Goal: Check status: Check status

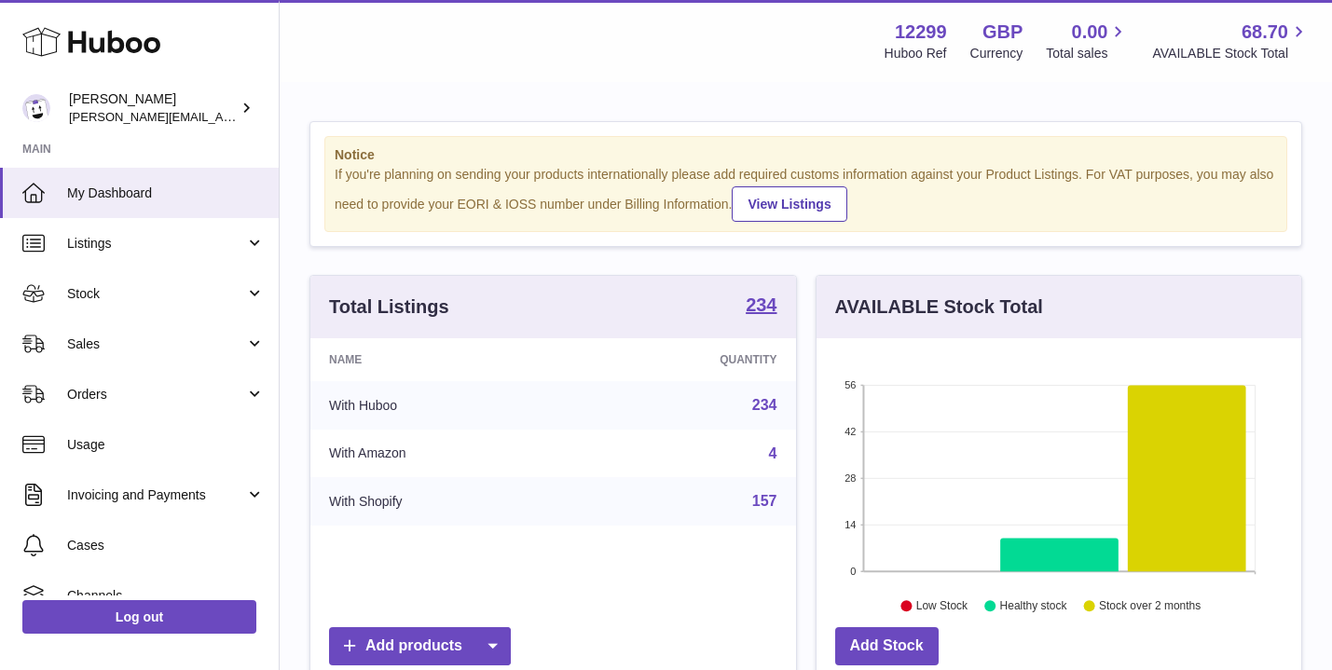
scroll to position [291, 485]
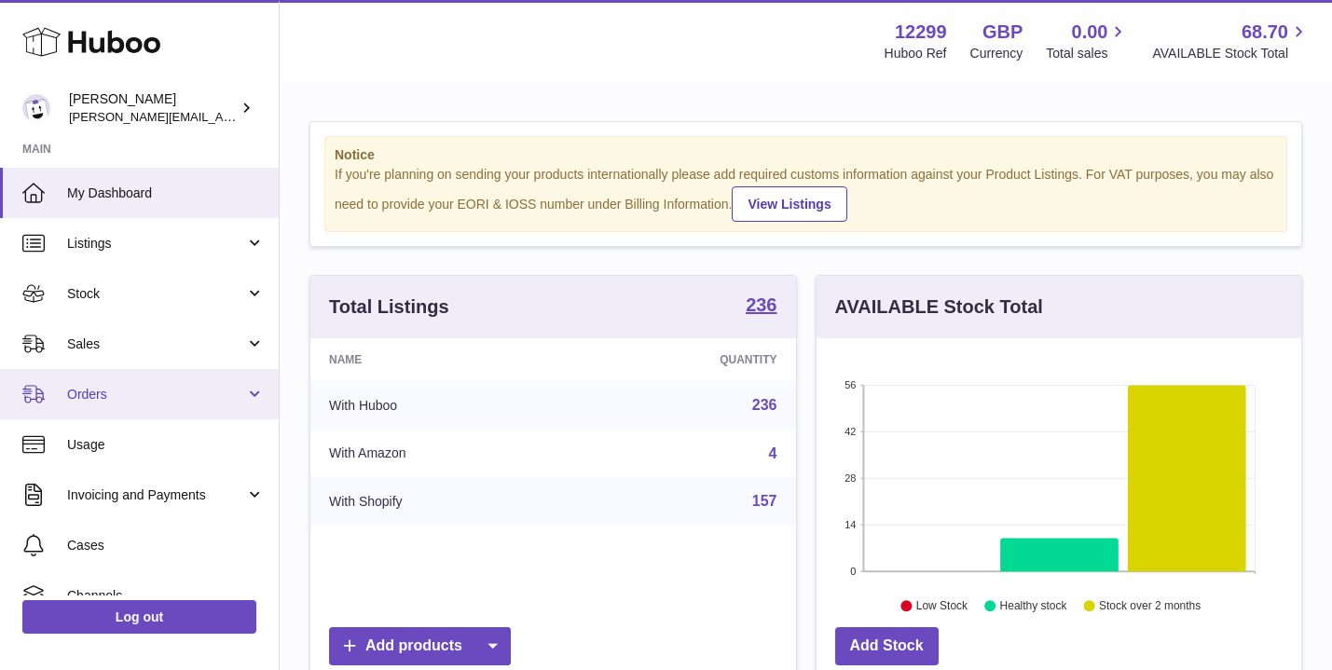
click at [84, 396] on span "Orders" at bounding box center [156, 395] width 178 height 18
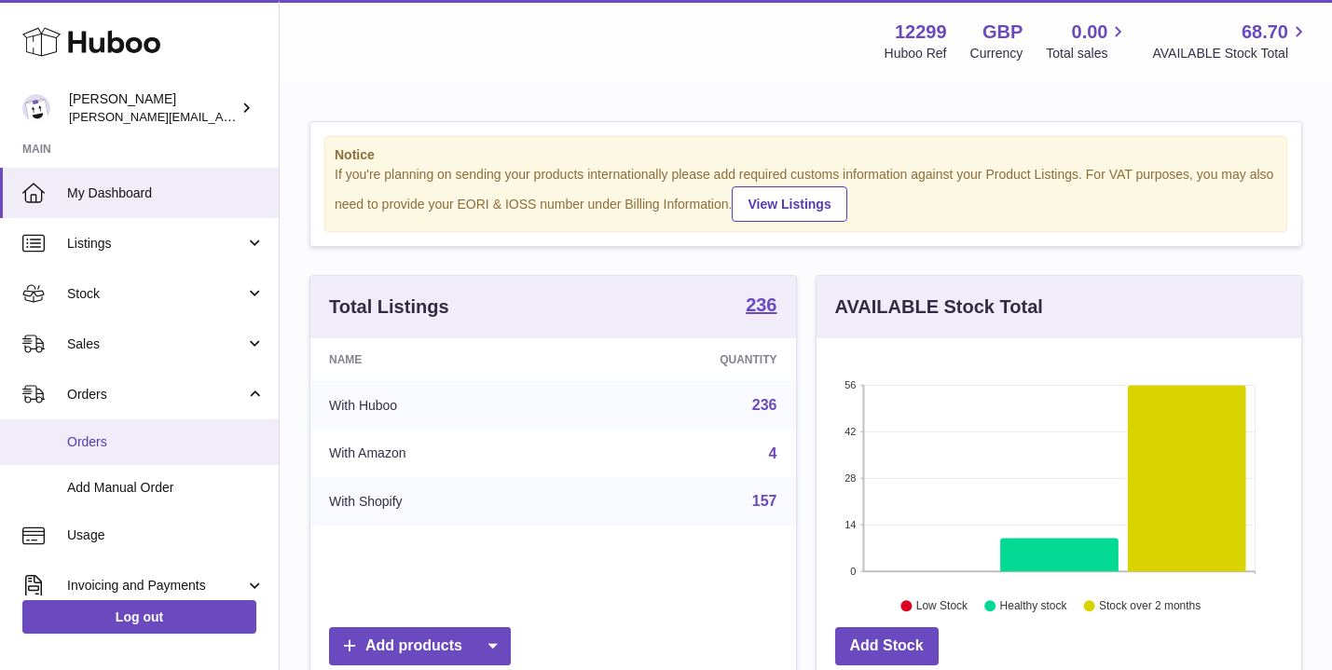
click at [92, 451] on link "Orders" at bounding box center [139, 443] width 279 height 46
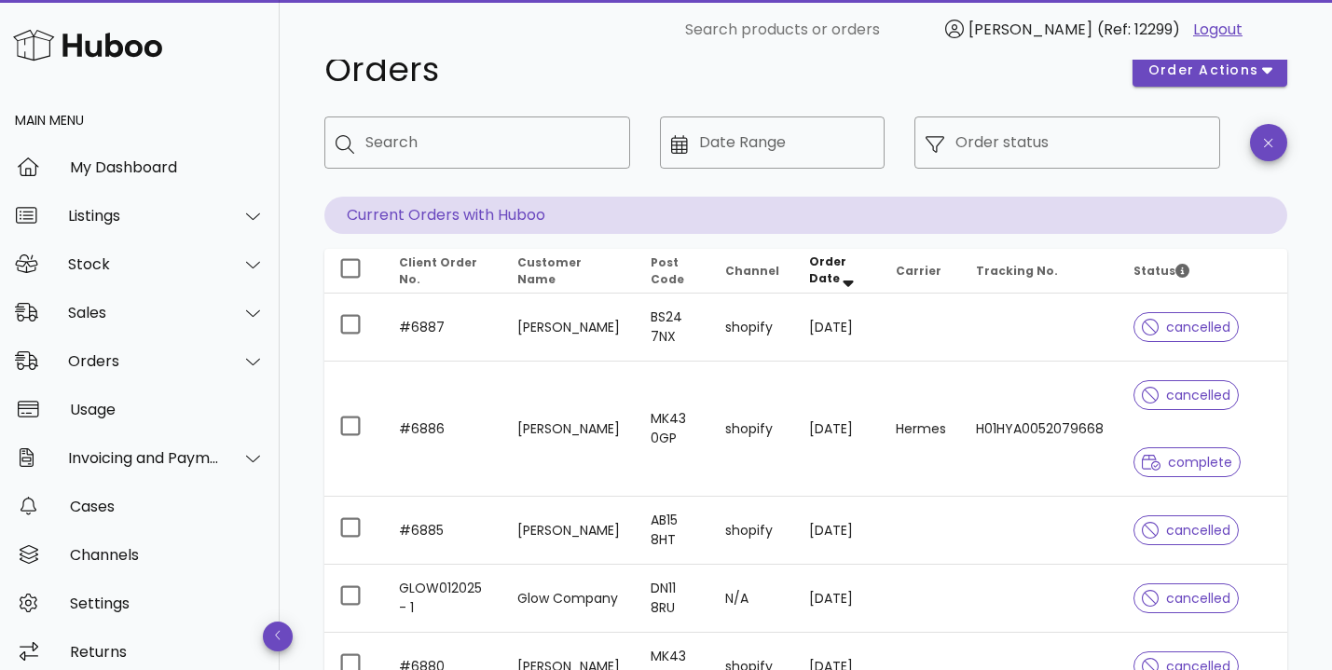
scroll to position [54, 0]
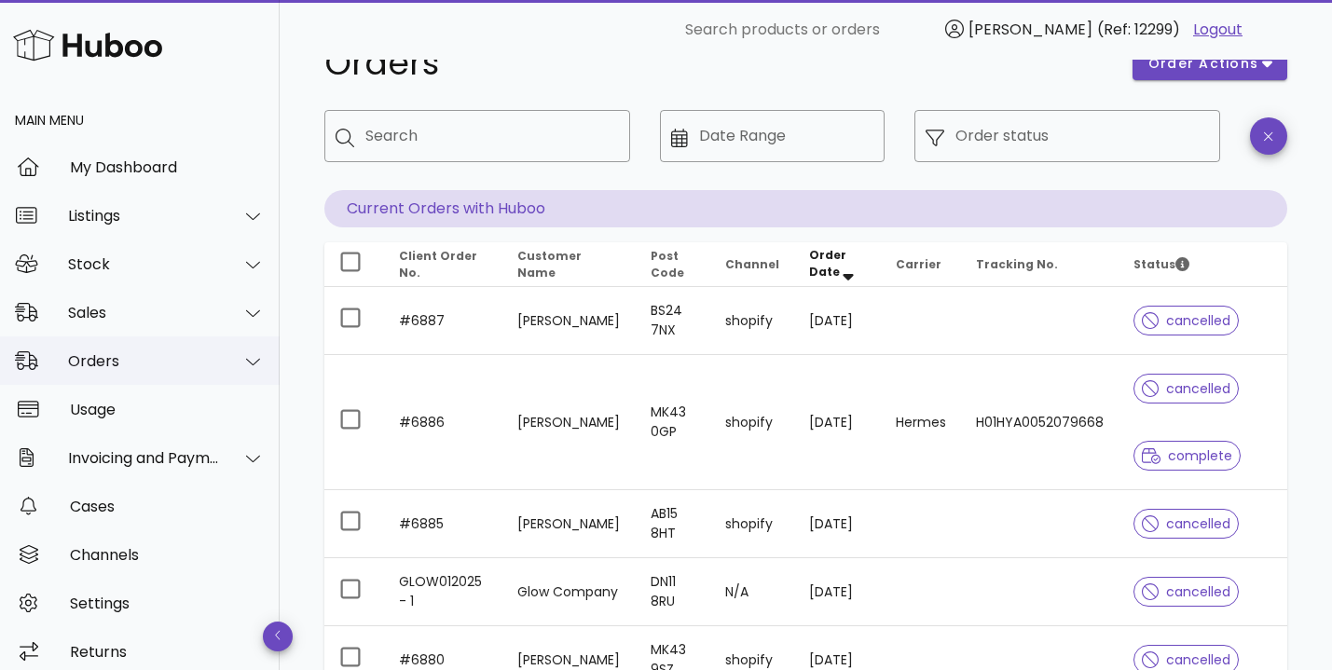
click at [252, 362] on icon at bounding box center [253, 361] width 14 height 17
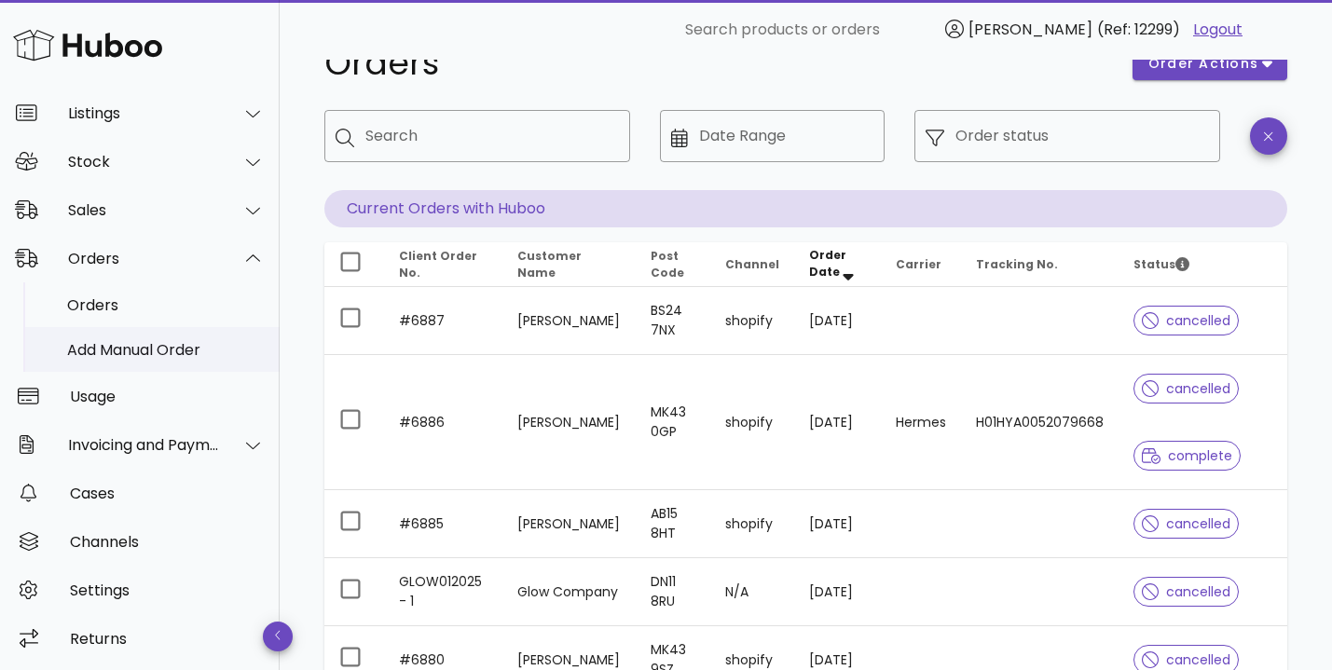
scroll to position [103, 0]
click at [247, 449] on icon at bounding box center [253, 445] width 14 height 17
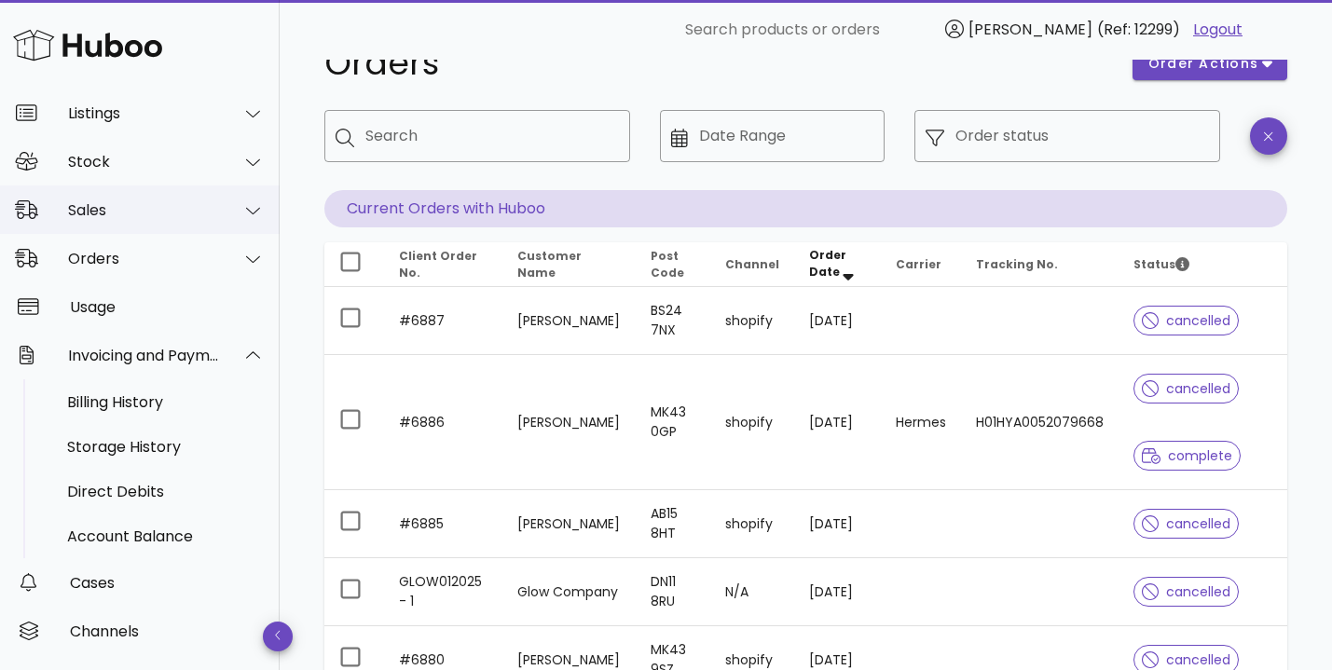
click at [261, 203] on div at bounding box center [253, 210] width 23 height 17
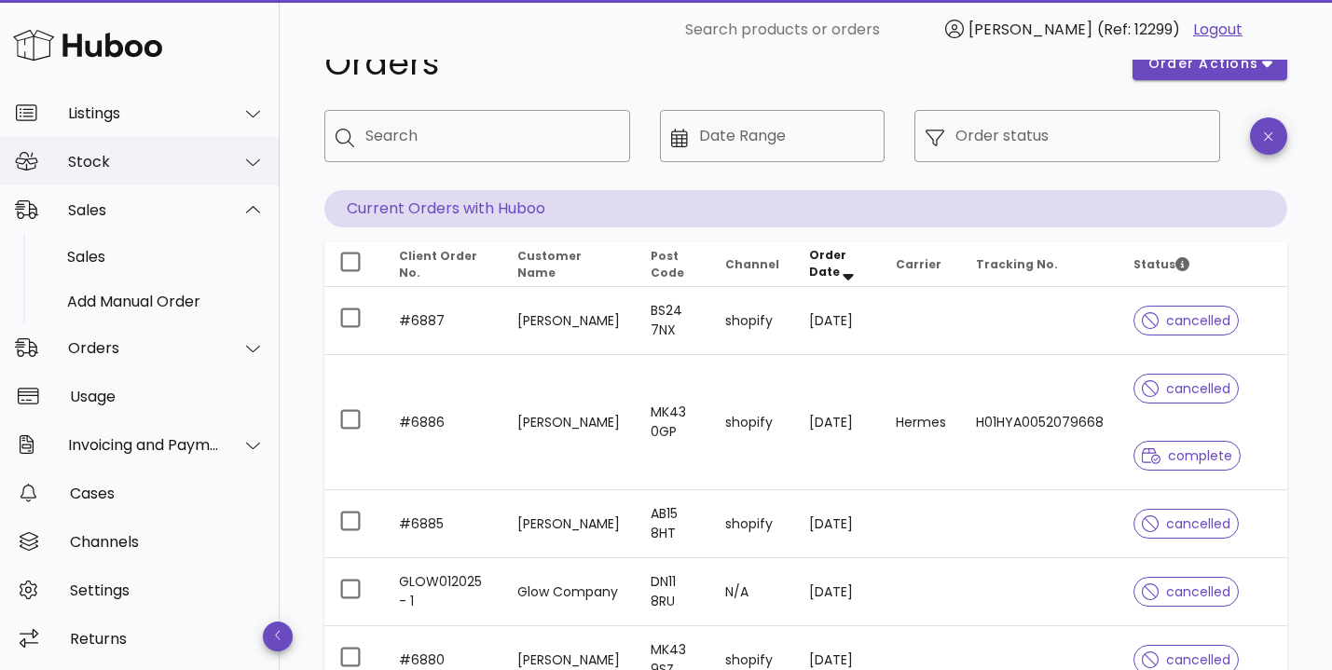
click at [256, 156] on icon at bounding box center [253, 162] width 14 height 17
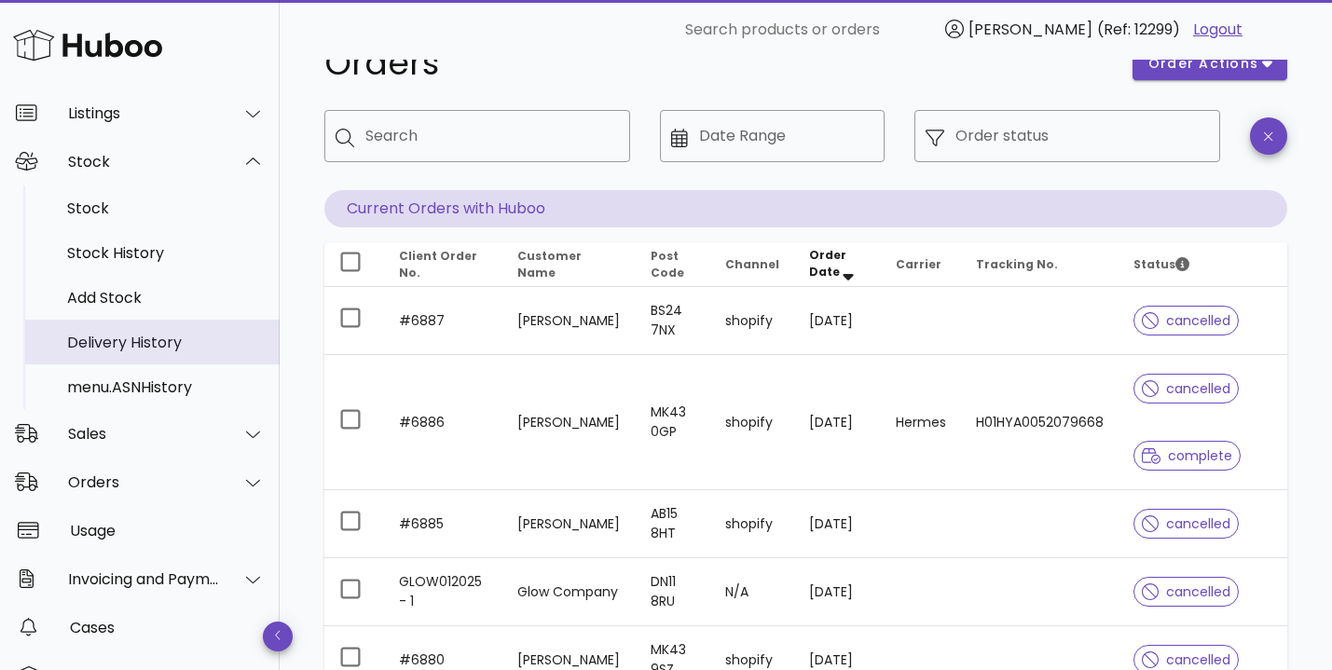
click at [111, 350] on div "Delivery History" at bounding box center [166, 343] width 198 height 18
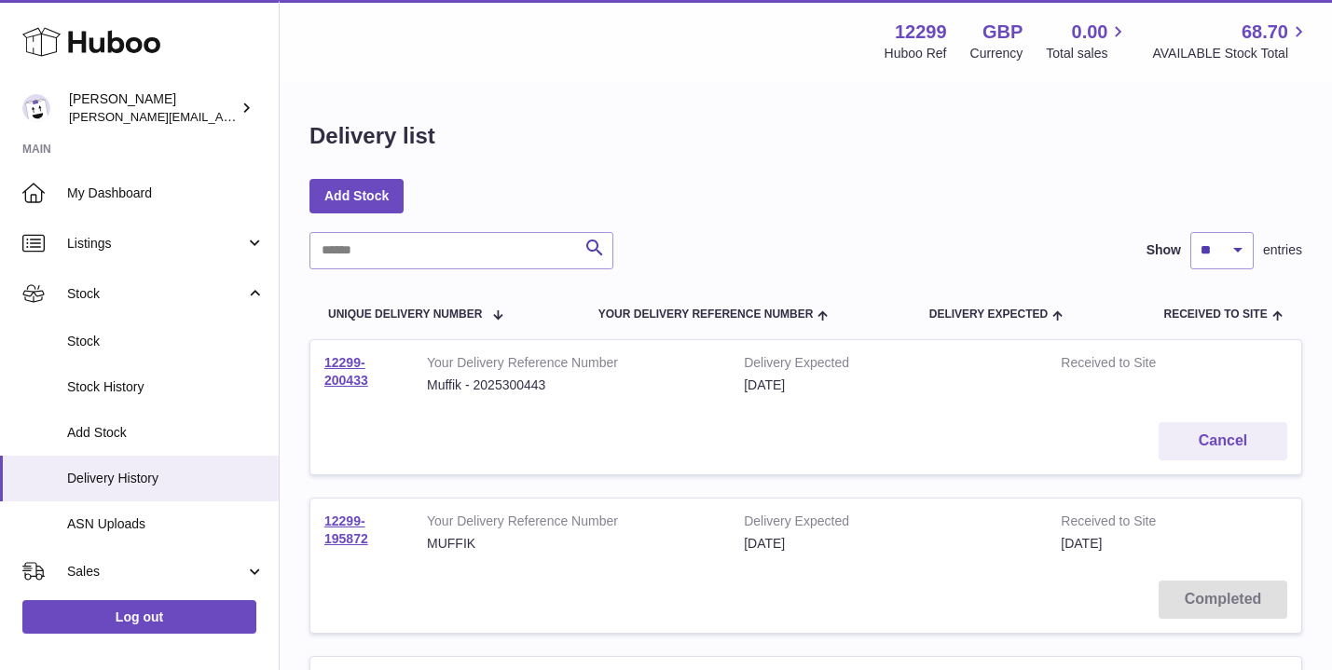
click at [347, 369] on td "12299-200433" at bounding box center [362, 374] width 103 height 68
click at [347, 365] on link "12299-200433" at bounding box center [346, 371] width 44 height 33
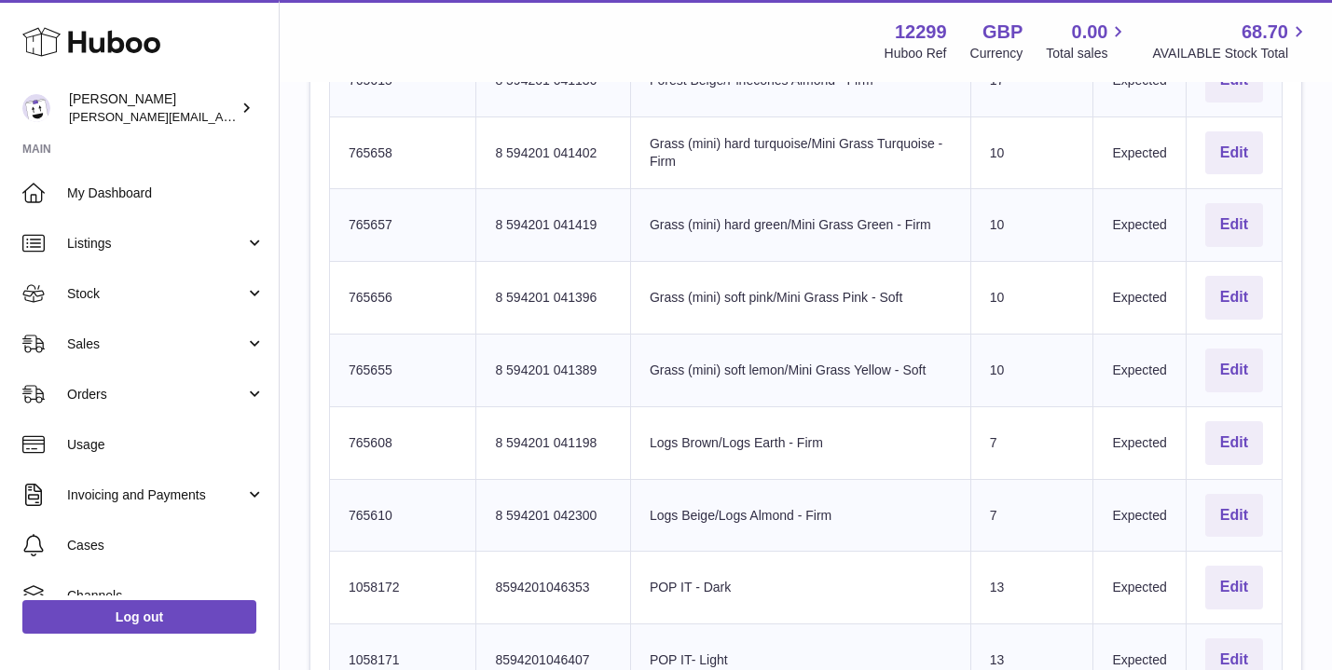
scroll to position [1037, 0]
